Goal: Navigation & Orientation: Understand site structure

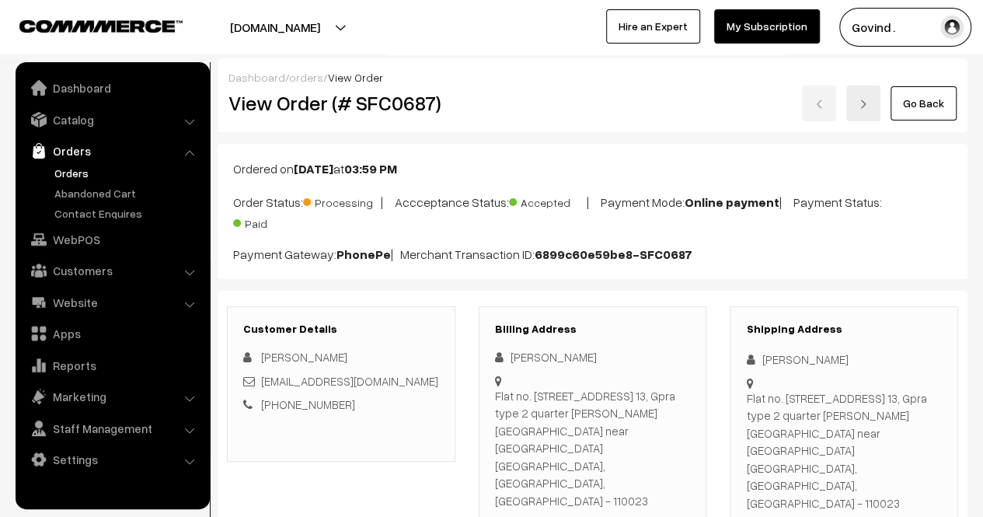
click at [903, 111] on link "Go Back" at bounding box center [924, 103] width 66 height 34
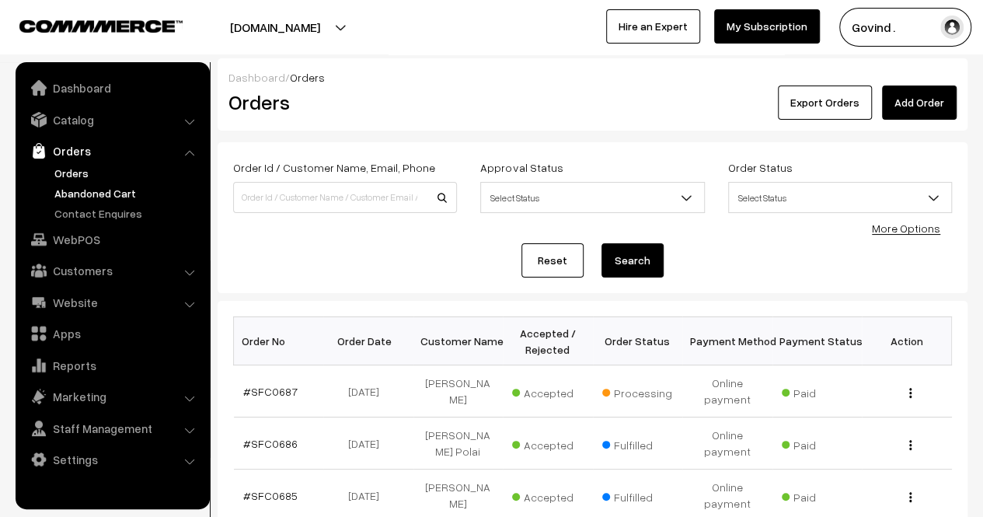
click at [112, 189] on link "Abandoned Cart" at bounding box center [128, 193] width 154 height 16
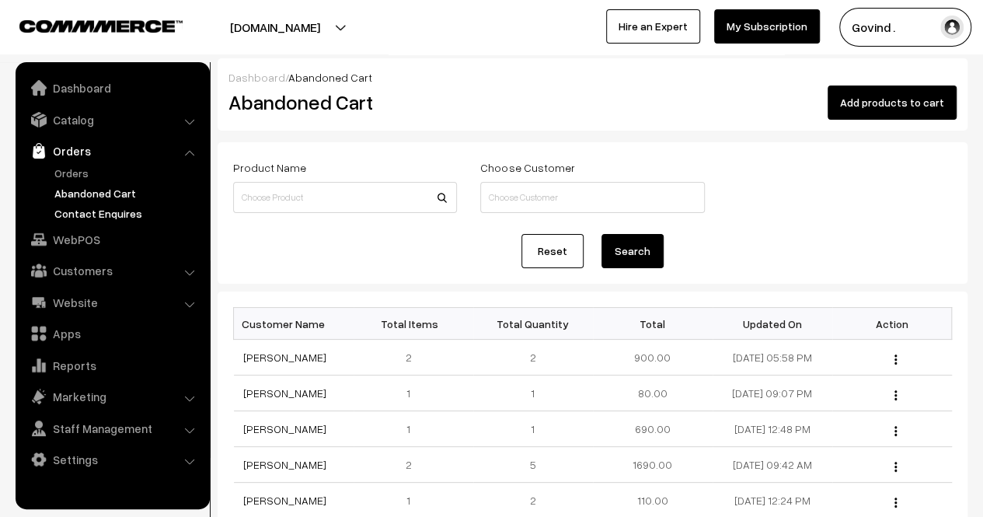
click at [119, 205] on link "Contact Enquires" at bounding box center [128, 213] width 154 height 16
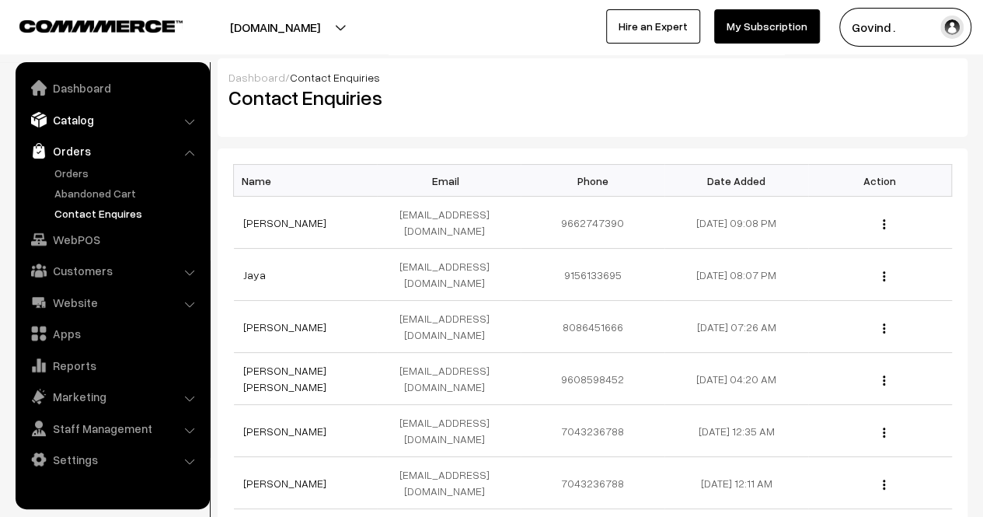
click at [98, 130] on link "Catalog" at bounding box center [111, 120] width 185 height 28
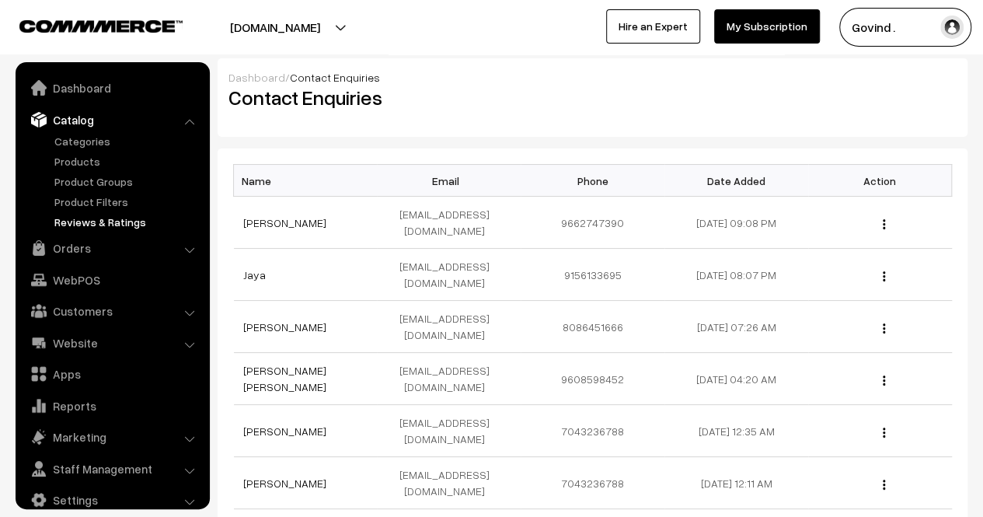
click at [98, 222] on link "Reviews & Ratings" at bounding box center [128, 222] width 154 height 16
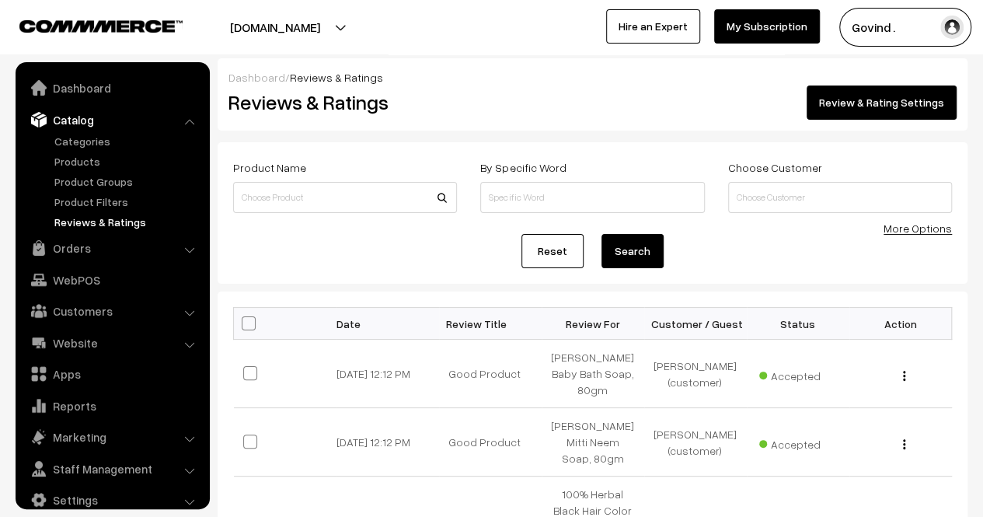
scroll to position [19, 0]
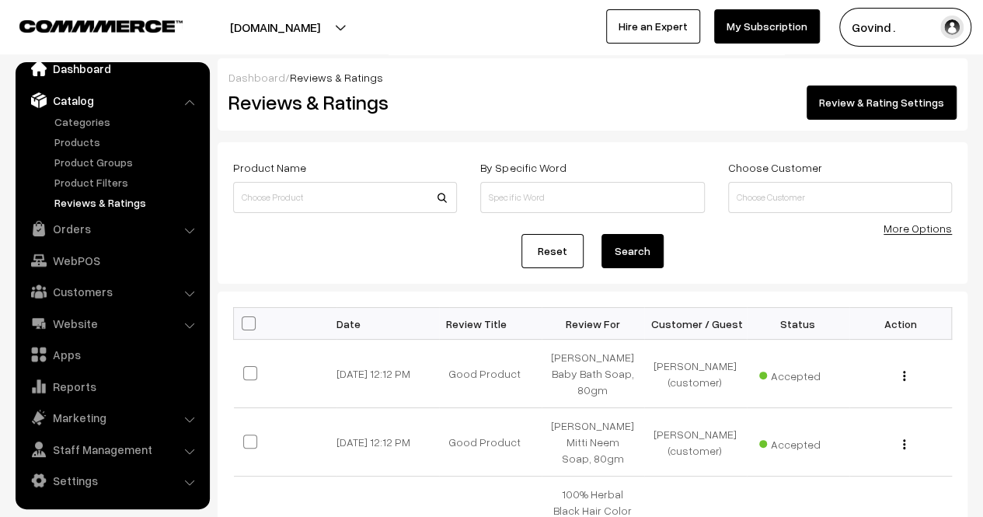
click at [89, 75] on link "Dashboard" at bounding box center [111, 68] width 185 height 28
